Goal: Information Seeking & Learning: Learn about a topic

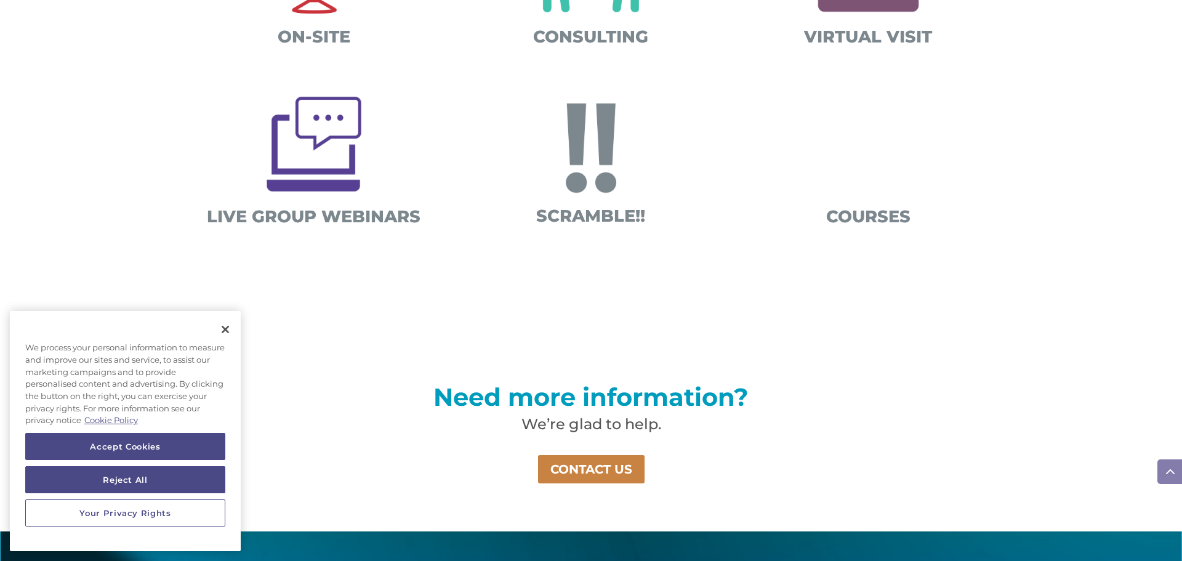
scroll to position [594, 0]
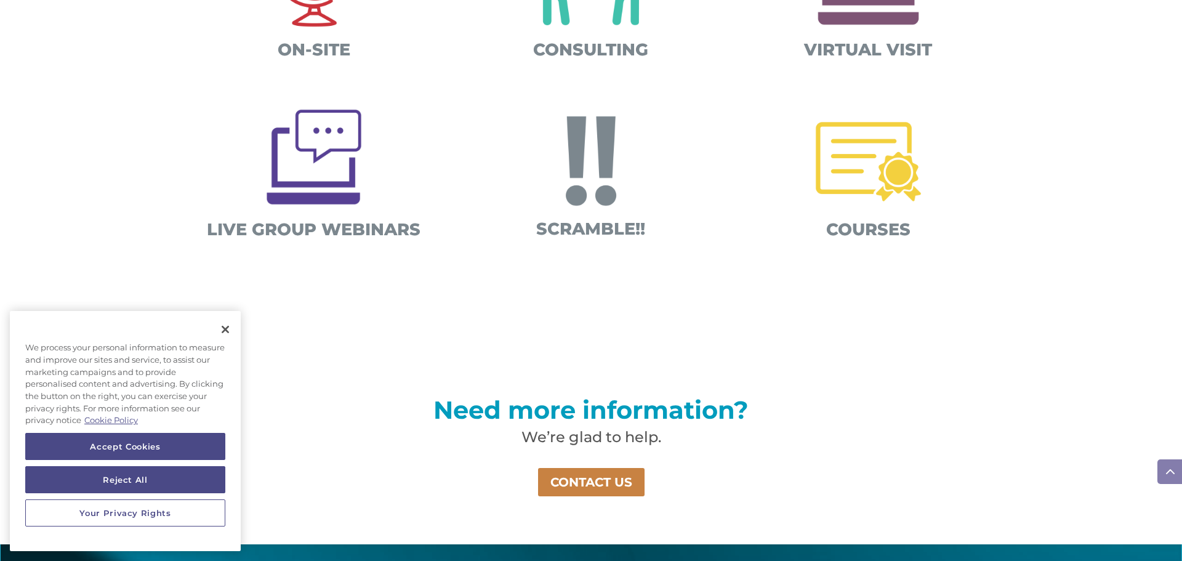
click at [852, 160] on img at bounding box center [868, 161] width 129 height 129
click at [865, 227] on span "COURSES" at bounding box center [868, 229] width 84 height 20
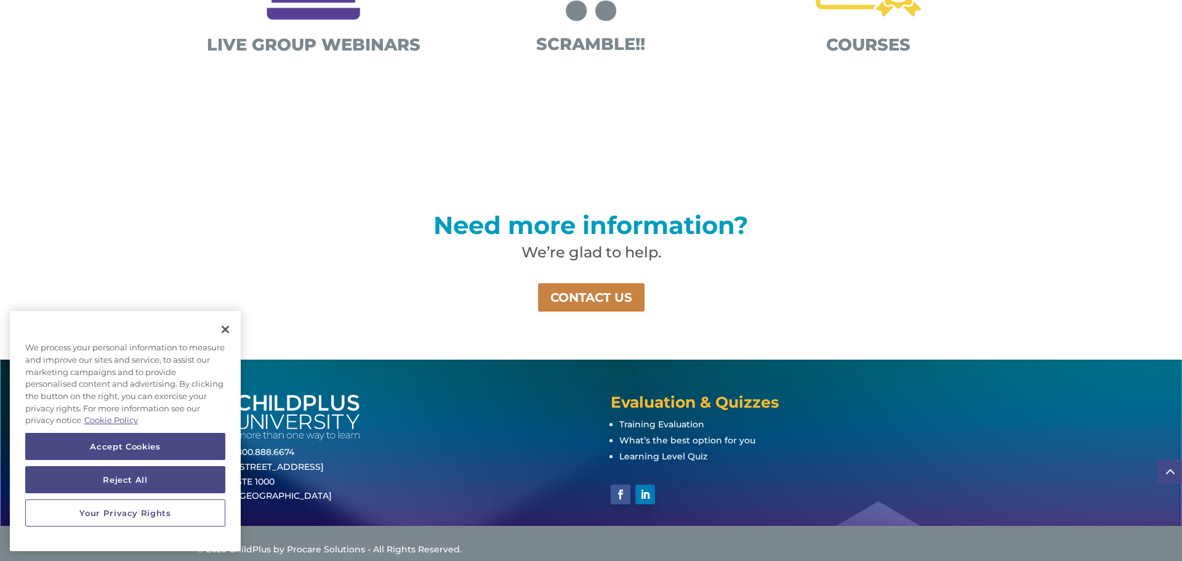
scroll to position [791, 0]
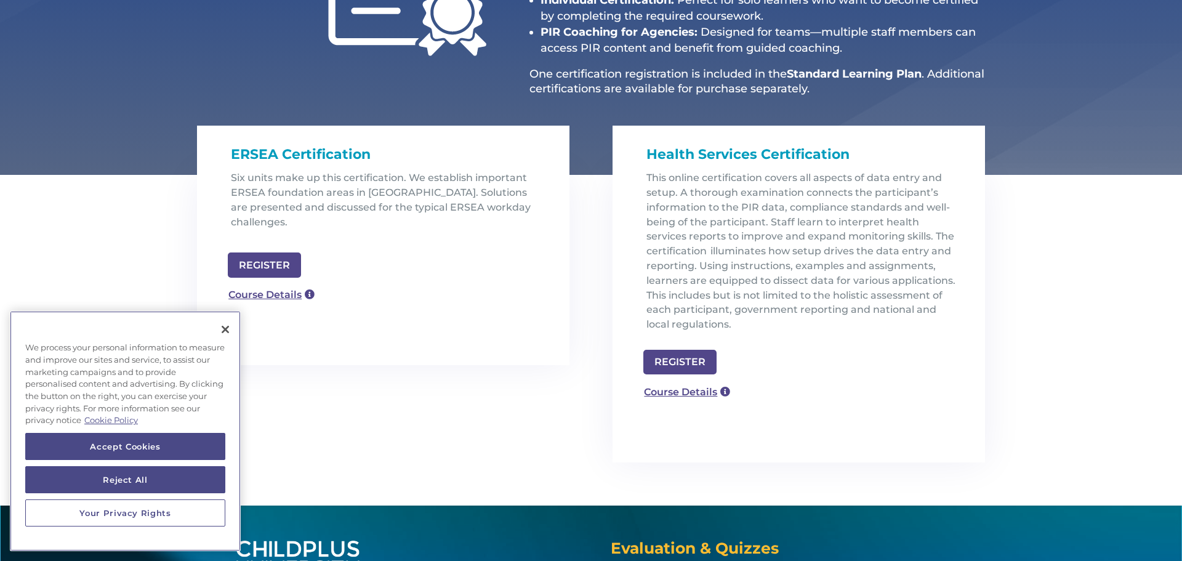
scroll to position [296, 0]
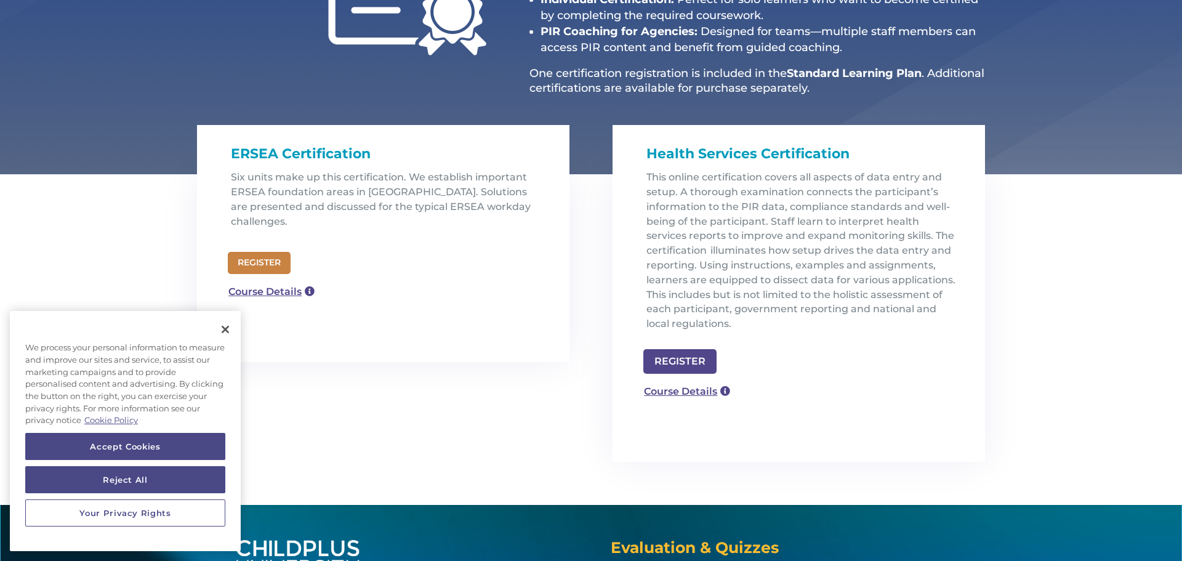
click at [245, 252] on link "REGISTER" at bounding box center [259, 263] width 63 height 22
click at [263, 283] on link "Course Details" at bounding box center [266, 293] width 89 height 20
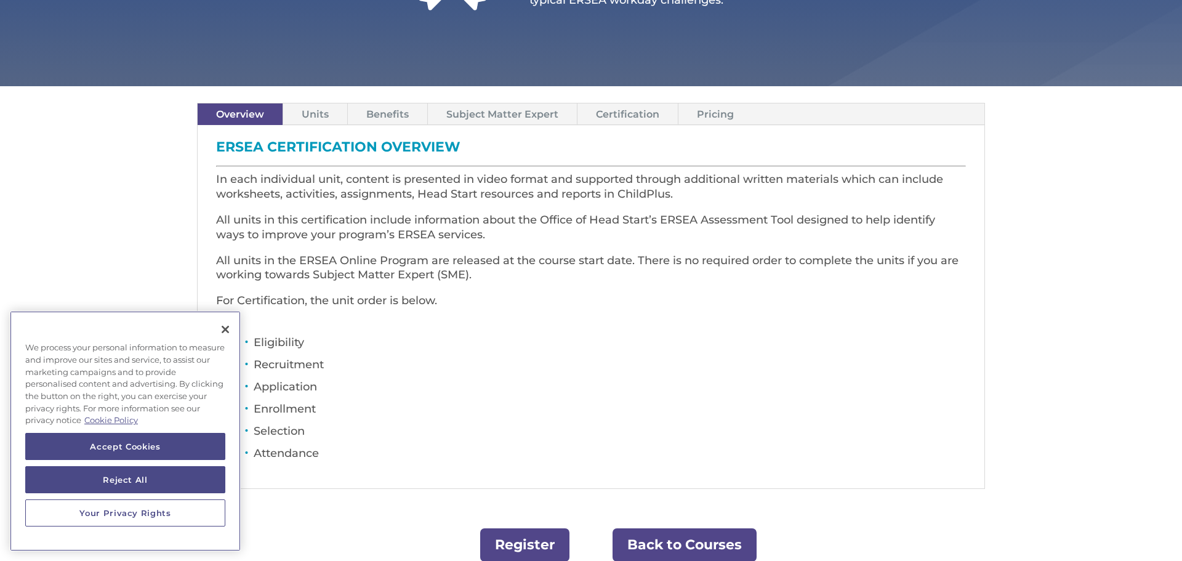
scroll to position [296, 0]
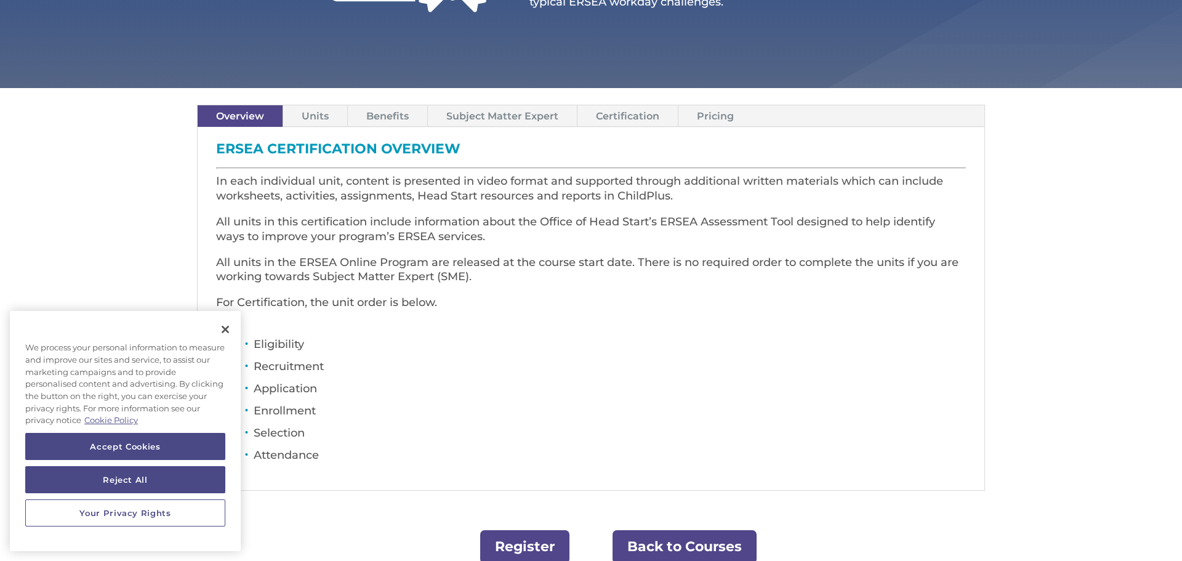
click at [711, 112] on link "Pricing" at bounding box center [716, 116] width 74 height 22
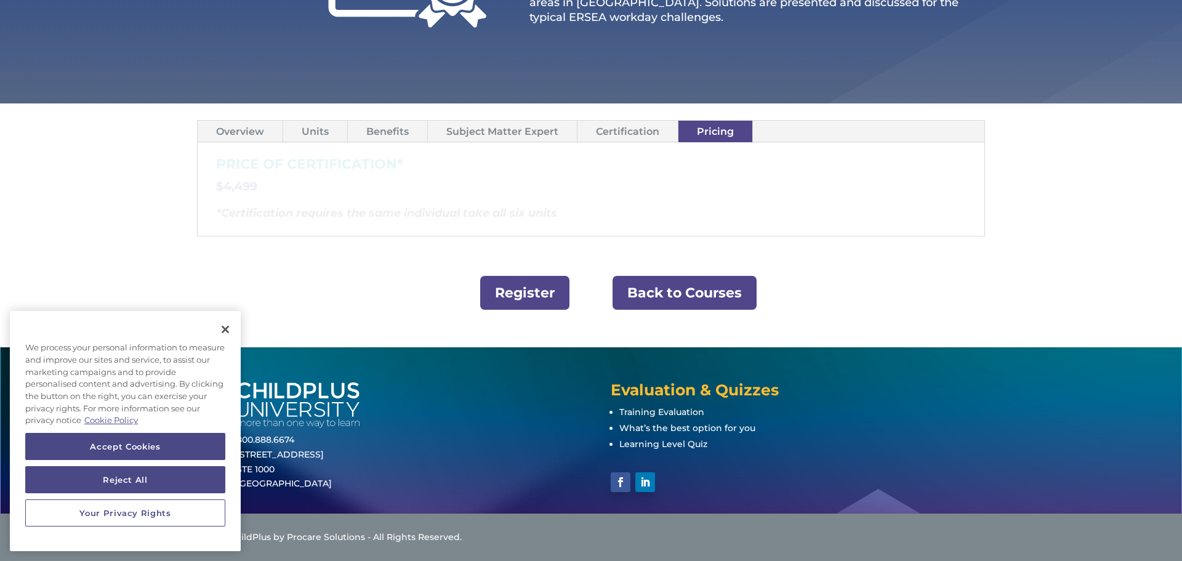
scroll to position [280, 0]
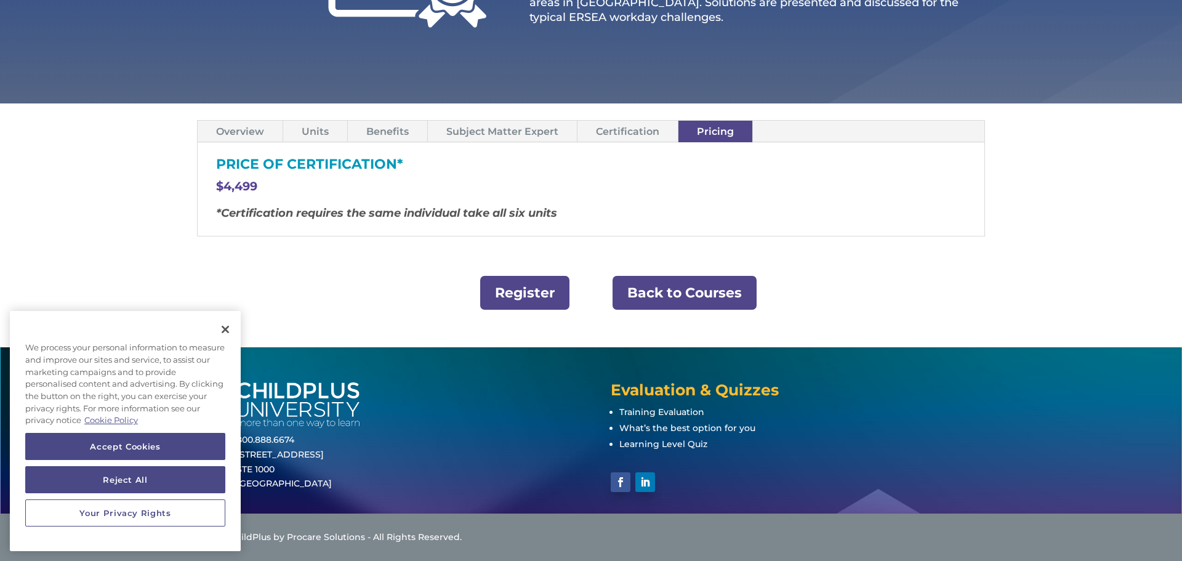
click at [446, 136] on link "Subject Matter Expert" at bounding box center [502, 132] width 149 height 22
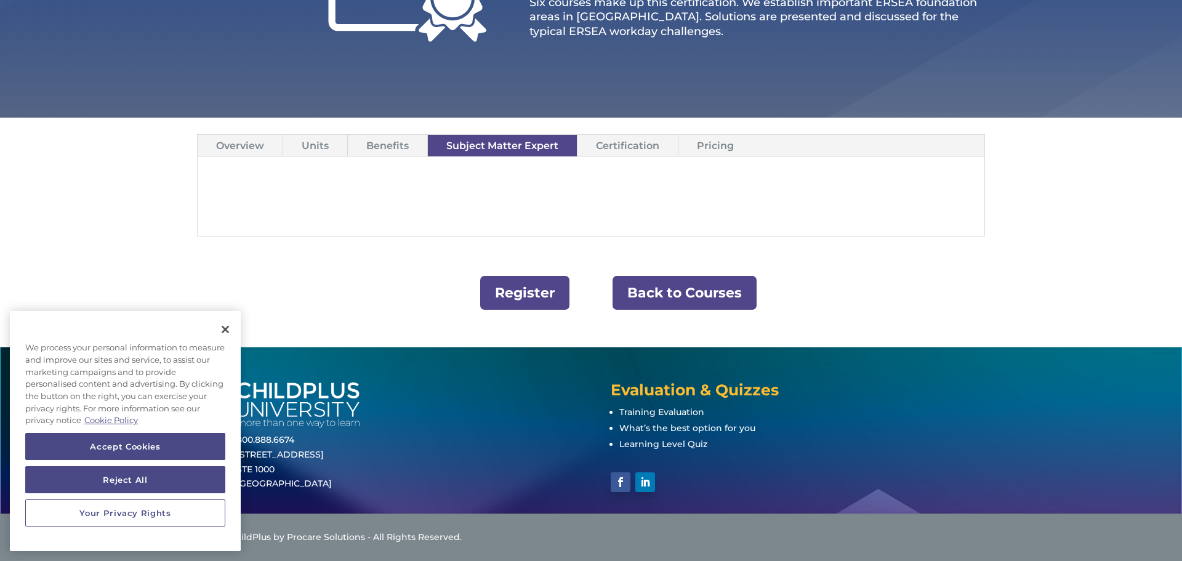
scroll to position [266, 0]
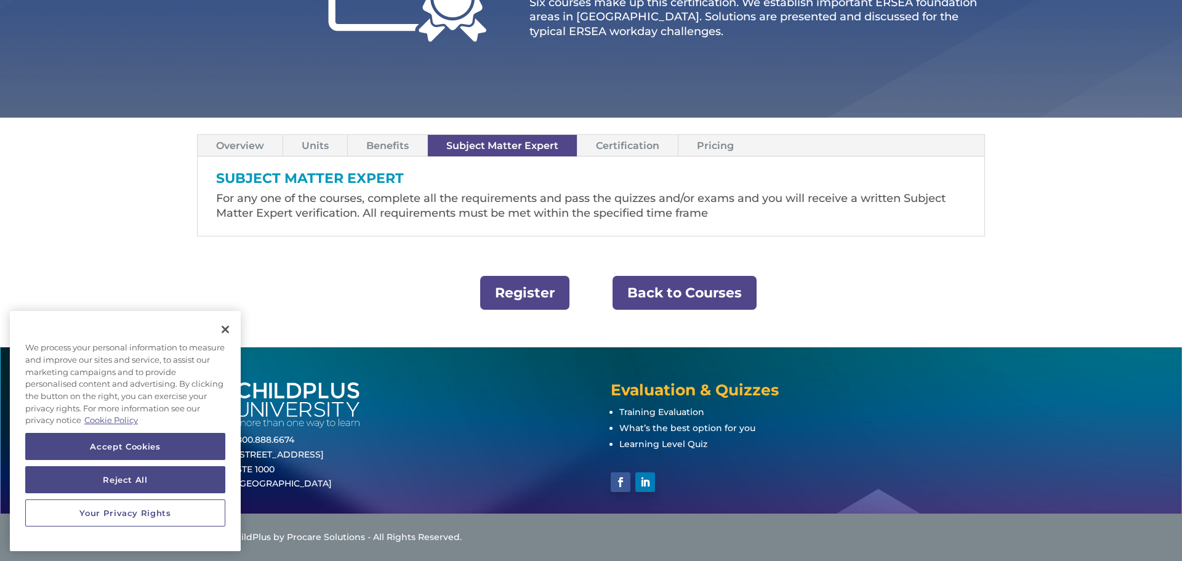
click at [594, 150] on link "Certification" at bounding box center [628, 146] width 100 height 22
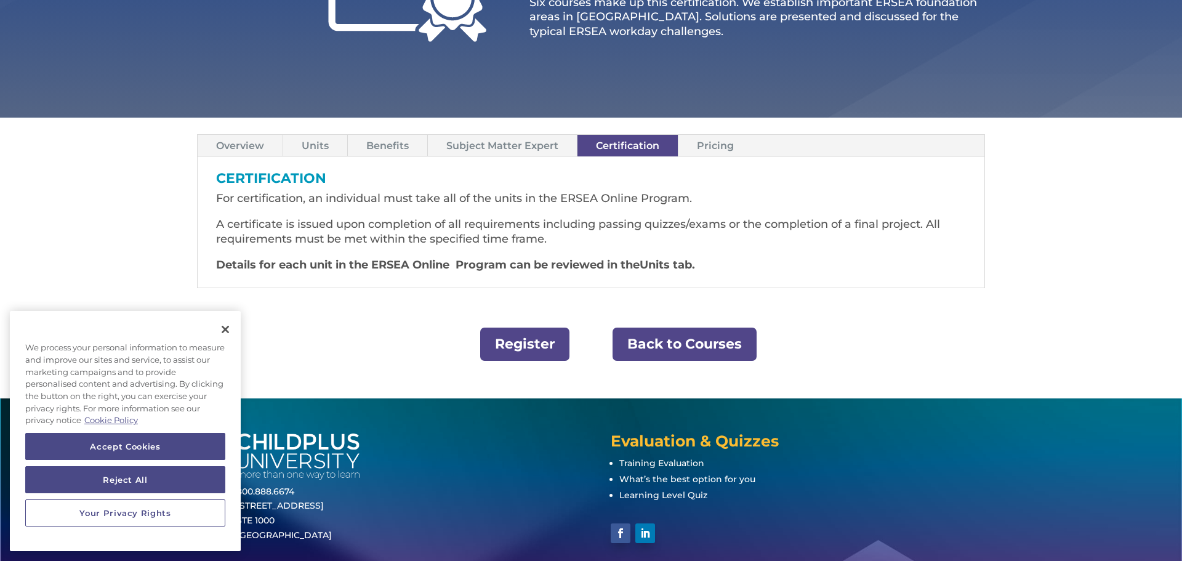
click at [222, 148] on link "Overview" at bounding box center [240, 146] width 85 height 22
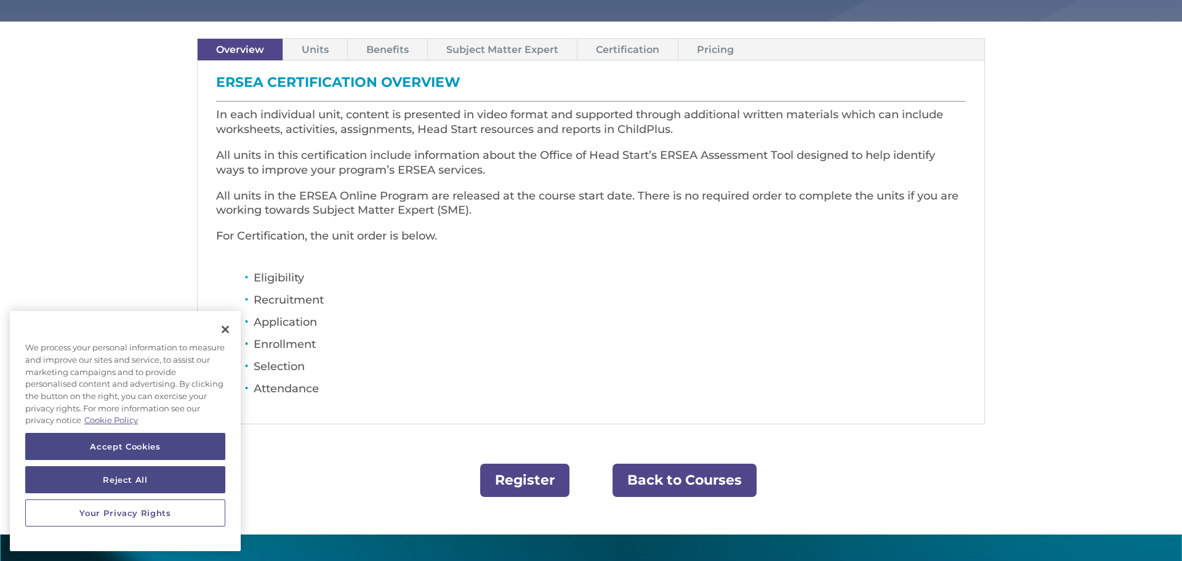
scroll to position [365, 0]
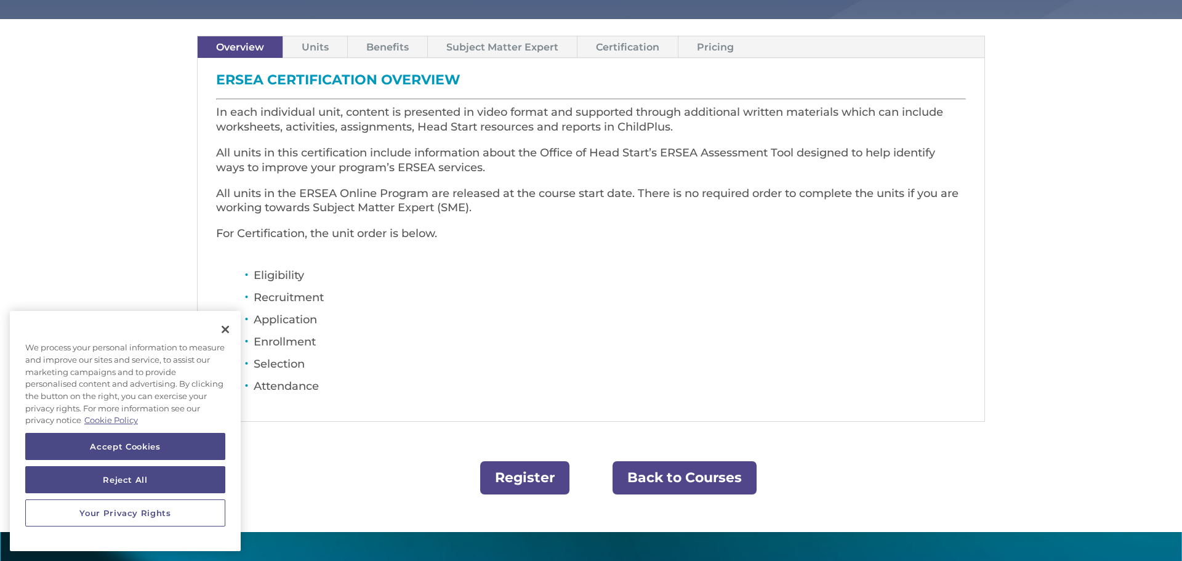
click at [297, 52] on link "Units" at bounding box center [315, 47] width 64 height 22
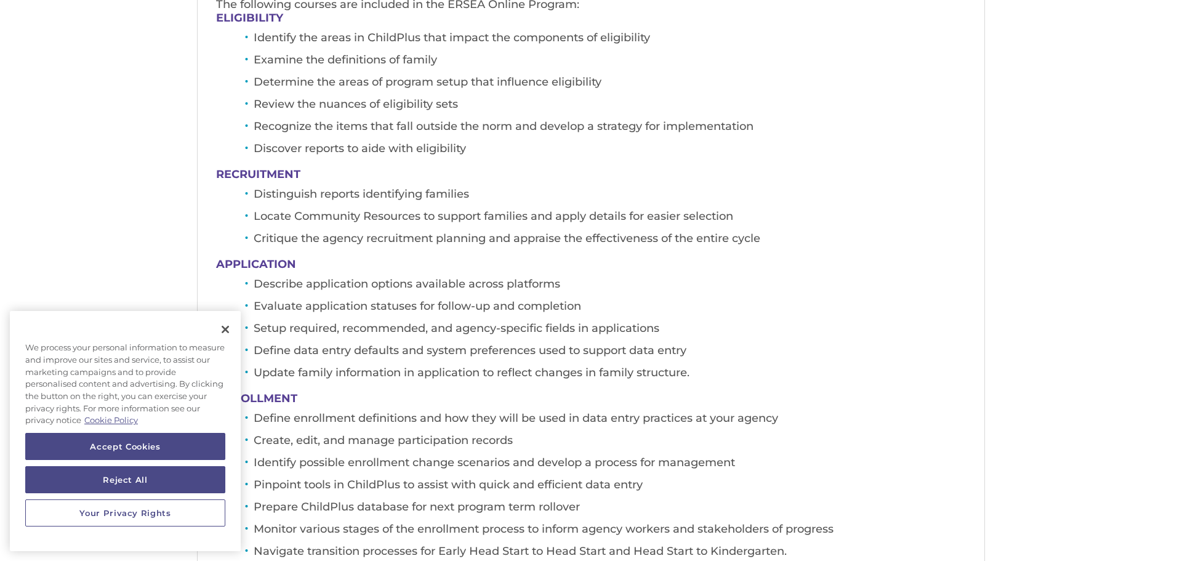
scroll to position [463, 0]
